Goal: Task Accomplishment & Management: Use online tool/utility

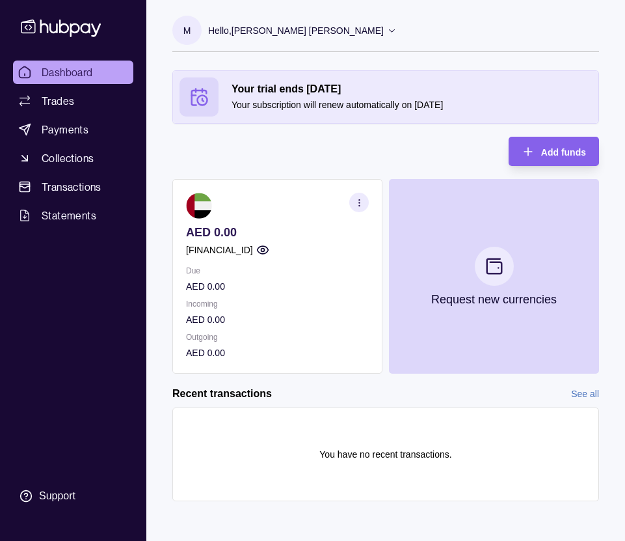
click at [185, 246] on section "AED 0.00 [FINANCIAL_ID] Due AED 0.00 Incoming AED 0.00 Outgoing AED 0.00" at bounding box center [277, 276] width 210 height 195
click at [306, 260] on section "AED 0.00 [FINANCIAL_ID] Due AED 0.00 Incoming AED 0.00 Outgoing AED 0.00" at bounding box center [277, 276] width 210 height 195
click at [269, 250] on icon "button" at bounding box center [262, 249] width 13 height 13
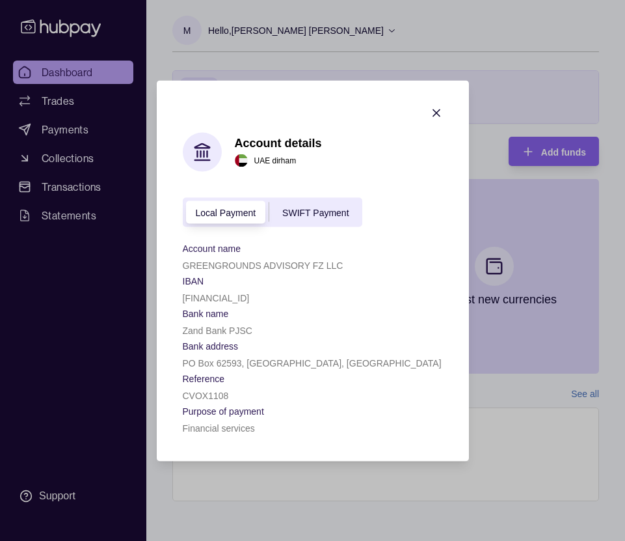
drag, startPoint x: 305, startPoint y: 299, endPoint x: 172, endPoint y: 296, distance: 132.2
click at [172, 296] on section "Account details [GEOGRAPHIC_DATA] dirham Local Payment SWIFT Payment Account na…" at bounding box center [313, 270] width 312 height 381
click at [294, 417] on section "Purpose of payment" at bounding box center [313, 410] width 260 height 16
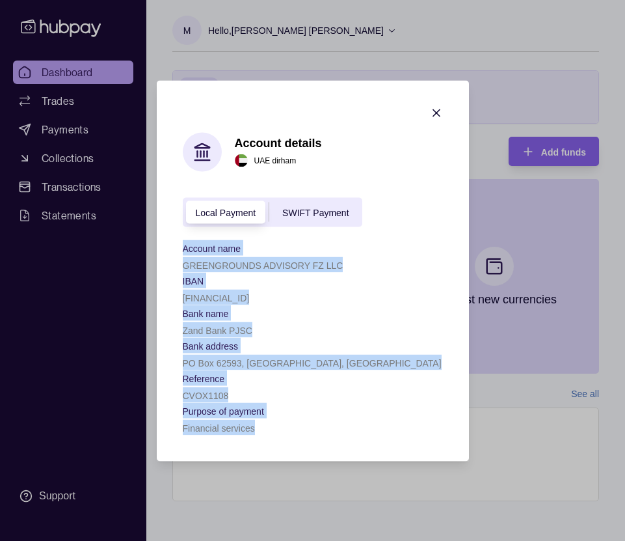
drag, startPoint x: 281, startPoint y: 431, endPoint x: 173, endPoint y: 235, distance: 224.3
click at [173, 235] on section "Account details [GEOGRAPHIC_DATA] dirham Local Payment SWIFT Payment Account na…" at bounding box center [313, 270] width 312 height 381
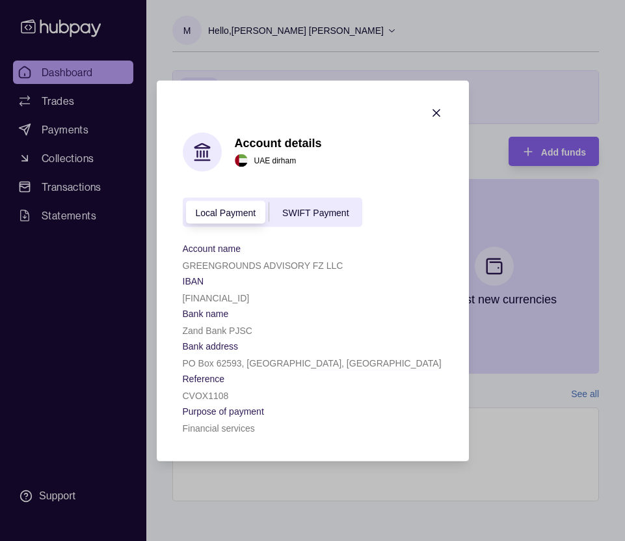
click at [249, 269] on p "GREENGROUNDS ADVISORY FZ LLC" at bounding box center [263, 265] width 161 height 10
click at [307, 212] on span "SWIFT Payment" at bounding box center [315, 213] width 66 height 10
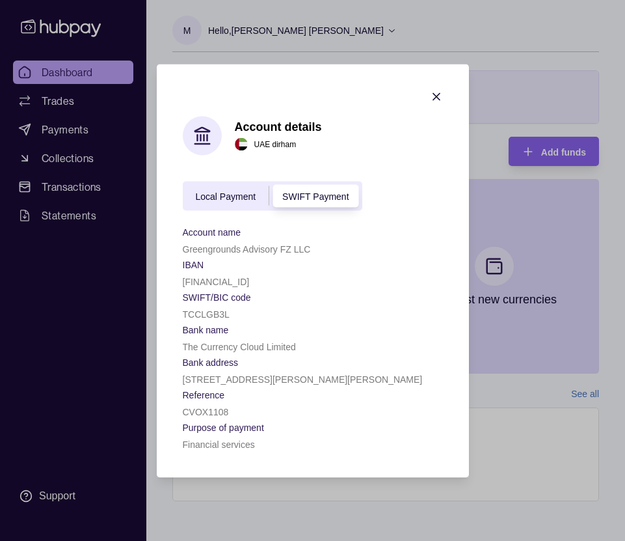
click at [223, 198] on span "Local Payment" at bounding box center [226, 196] width 61 height 10
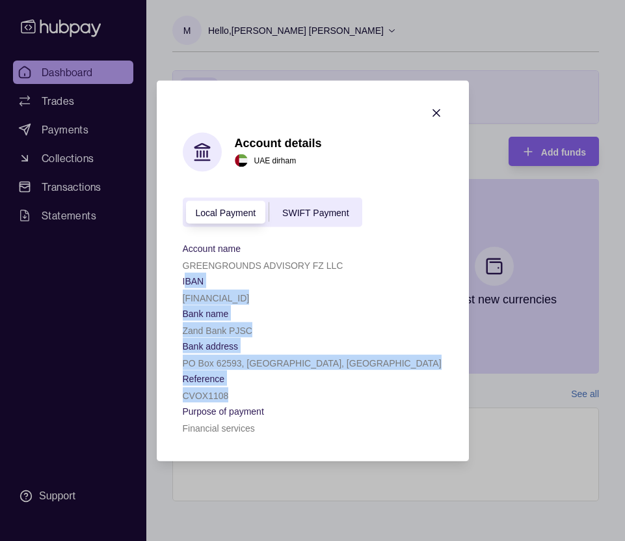
drag, startPoint x: 184, startPoint y: 281, endPoint x: 289, endPoint y: 399, distance: 157.7
click at [289, 399] on div "Account name GREENGROUNDS ADVISORY FZ LLC IBAN [FINANCIAL_ID] Bank name Zand Ba…" at bounding box center [313, 336] width 260 height 195
copy div "BAN [FINANCIAL_ID] Bank name Zand Bank PJSC Bank address [GEOGRAPHIC_DATA] Refe…"
